Goal: Navigation & Orientation: Find specific page/section

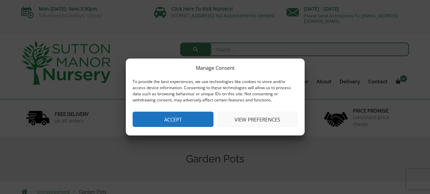
click at [201, 119] on button "Accept" at bounding box center [173, 119] width 81 height 15
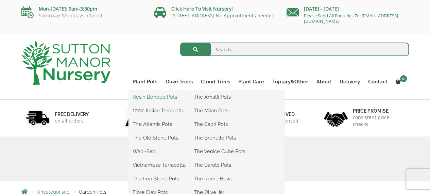
click at [150, 99] on link "Resin Bonded Pots" at bounding box center [159, 97] width 61 height 10
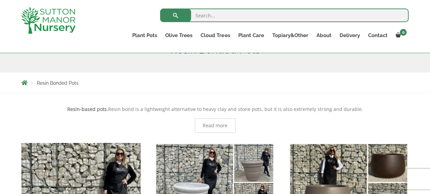
scroll to position [92, 0]
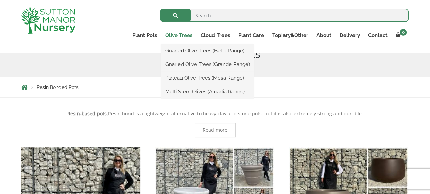
click at [181, 36] on link "Olive Trees" at bounding box center [178, 36] width 35 height 10
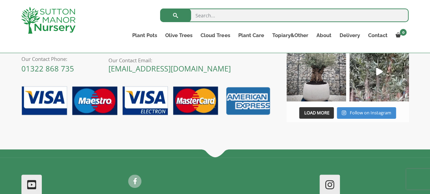
scroll to position [933, 0]
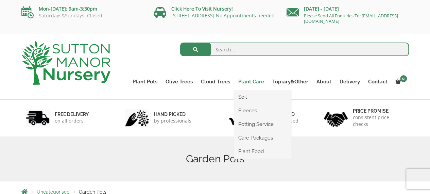
click at [254, 80] on link "Plant Care" at bounding box center [251, 82] width 34 height 10
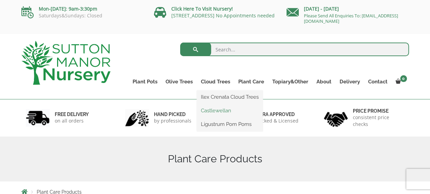
click at [224, 109] on link "Castlewellan" at bounding box center [230, 110] width 66 height 10
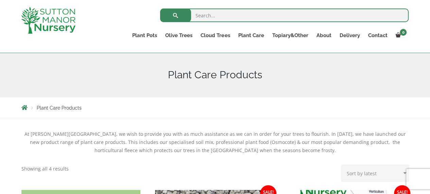
scroll to position [74, 0]
